Goal: Task Accomplishment & Management: Manage account settings

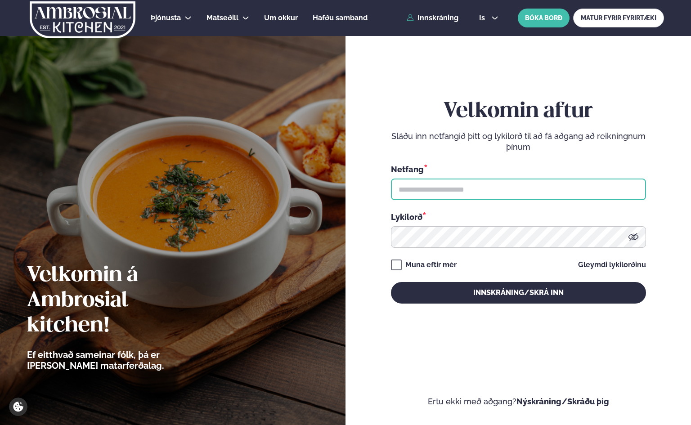
click at [418, 198] on input "text" at bounding box center [518, 190] width 255 height 22
drag, startPoint x: 459, startPoint y: 187, endPoint x: 324, endPoint y: 182, distance: 135.1
click at [324, 182] on div "**********" at bounding box center [345, 212] width 691 height 425
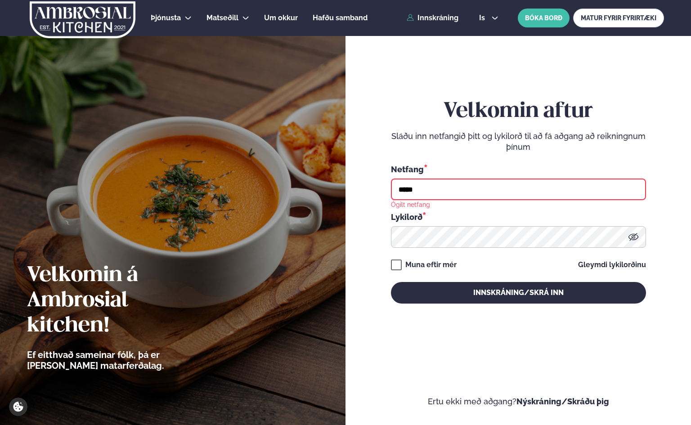
type input "**********"
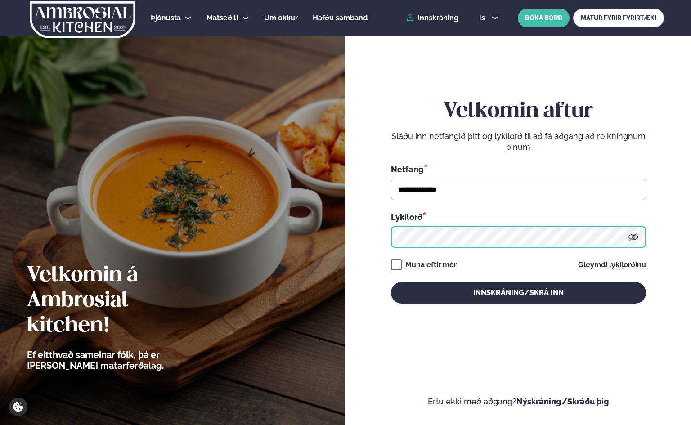
click at [391, 282] on button "Innskráning/Skrá inn" at bounding box center [518, 293] width 255 height 22
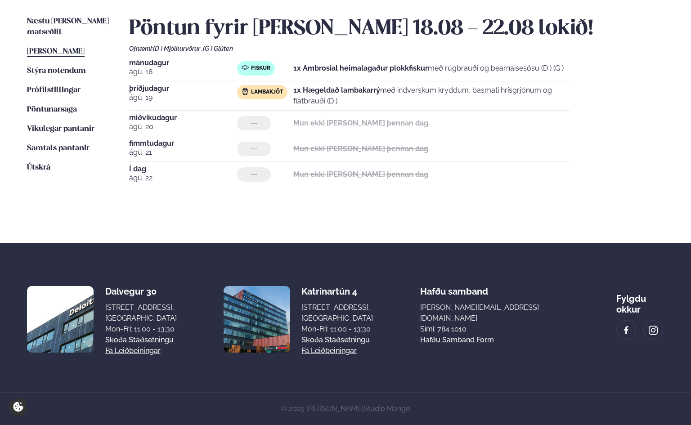
scroll to position [69, 0]
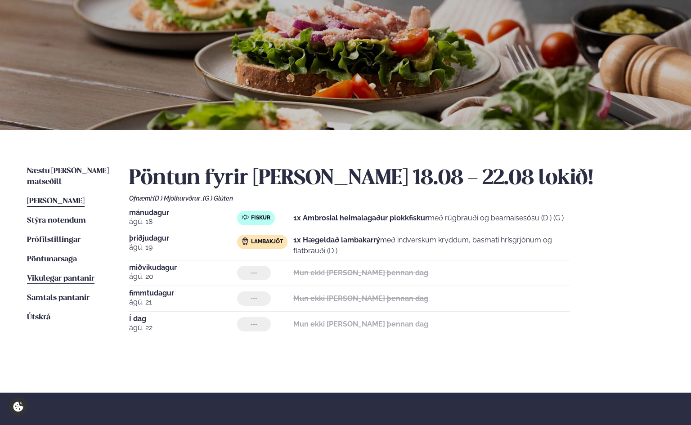
click at [58, 275] on span "Vikulegar pantanir" at bounding box center [60, 279] width 67 height 8
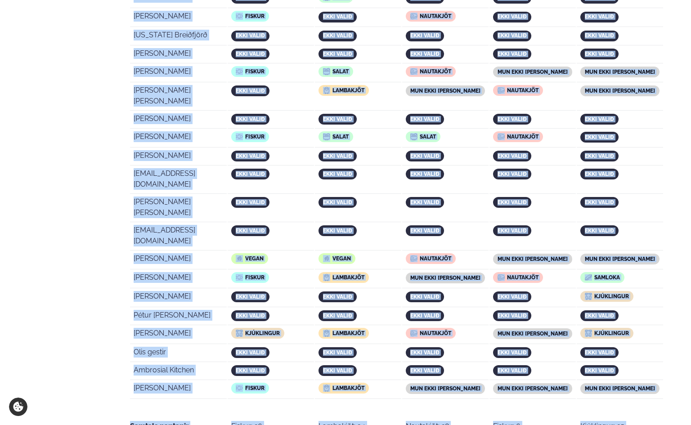
scroll to position [1754, 0]
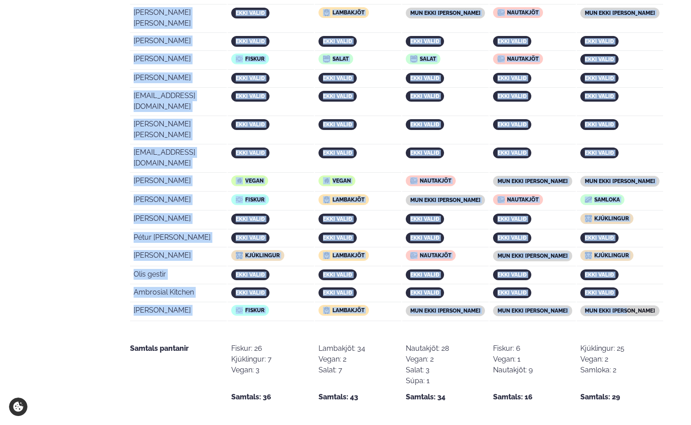
drag, startPoint x: 134, startPoint y: 276, endPoint x: 644, endPoint y: 123, distance: 532.1
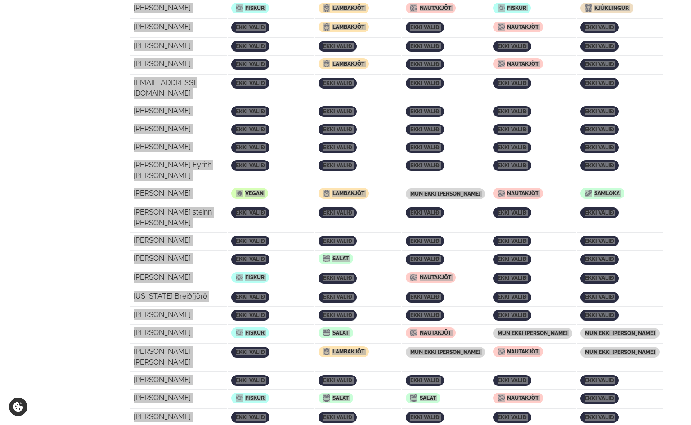
scroll to position [1304, 0]
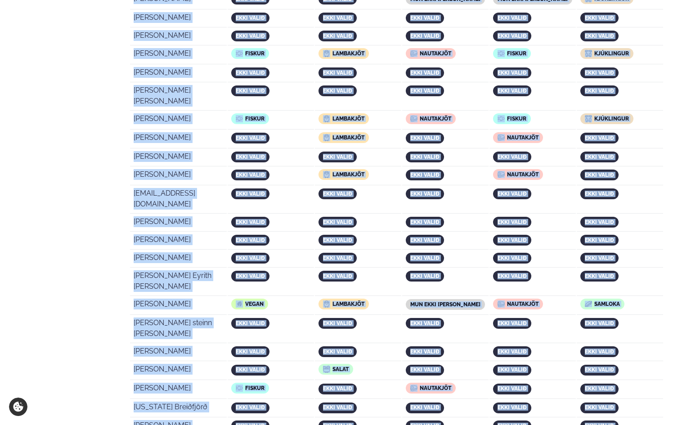
click at [227, 233] on td "[PERSON_NAME]" at bounding box center [178, 241] width 97 height 17
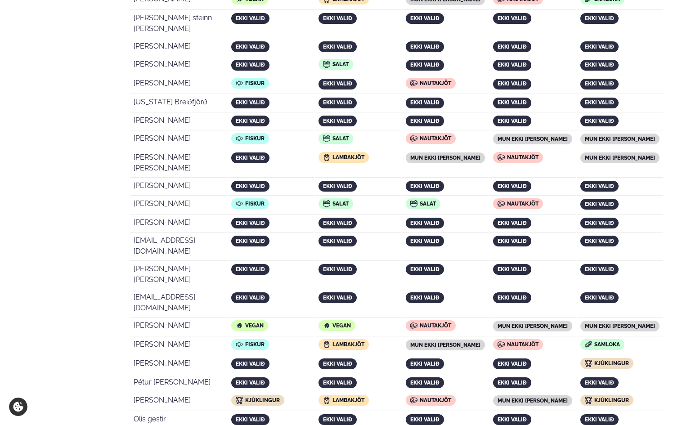
scroll to position [1754, 0]
